Goal: Navigation & Orientation: Find specific page/section

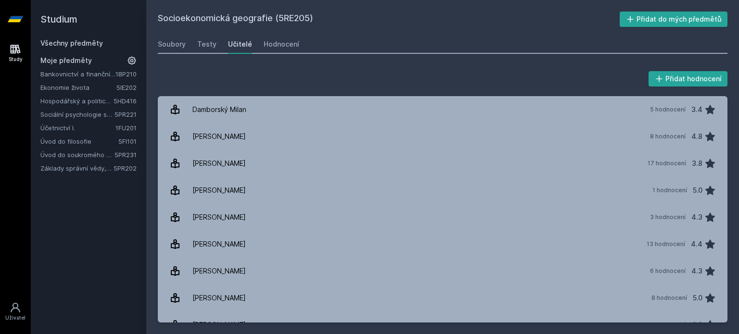
click at [82, 100] on link "Hospodářský a politický vývoj Evropy ve 20.století" at bounding box center [76, 101] width 73 height 10
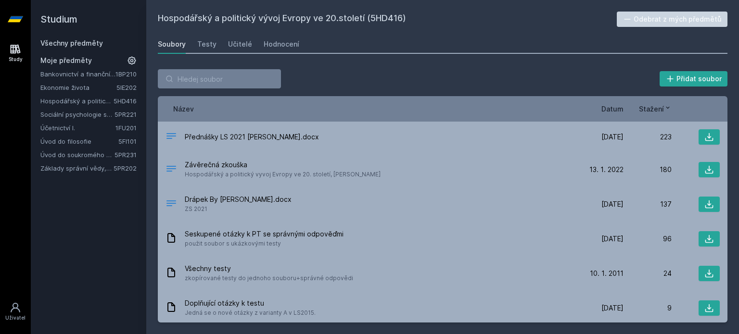
click at [618, 108] on span "Datum" at bounding box center [612, 109] width 22 height 10
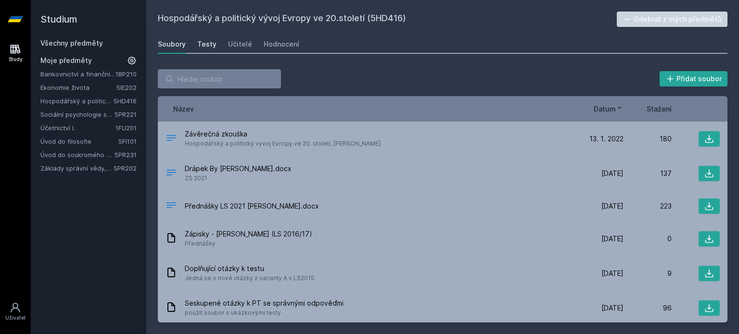
click at [213, 42] on div "Testy" at bounding box center [206, 44] width 19 height 10
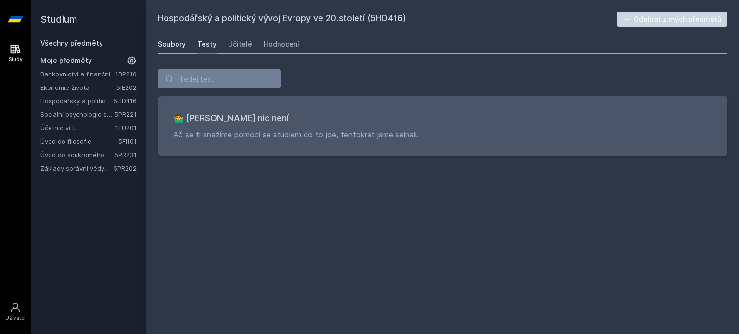
click at [170, 40] on div "Soubory" at bounding box center [172, 44] width 28 height 10
